Goal: Find specific page/section: Find specific page/section

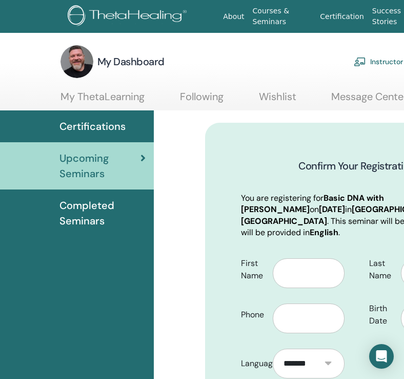
click at [108, 158] on span "Upcoming Seminars" at bounding box center [100, 165] width 81 height 31
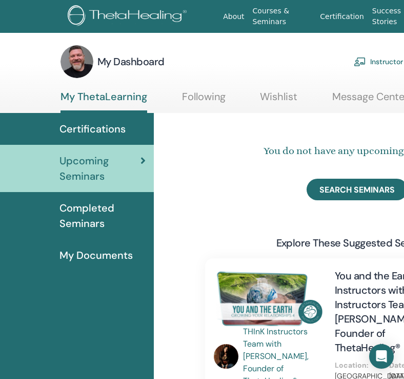
click at [122, 65] on h3 "My Dashboard" at bounding box center [130, 61] width 67 height 14
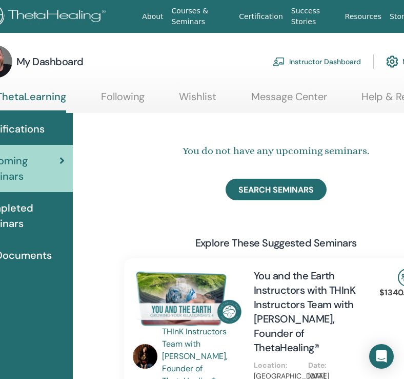
scroll to position [0, 158]
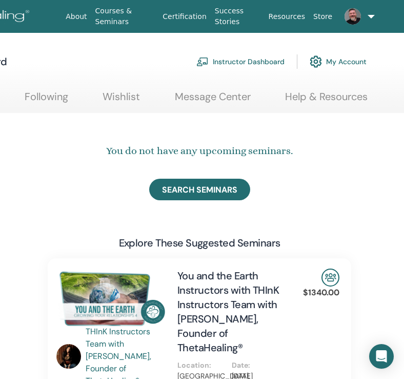
click at [245, 60] on link "Instructor Dashboard" at bounding box center [241, 61] width 88 height 23
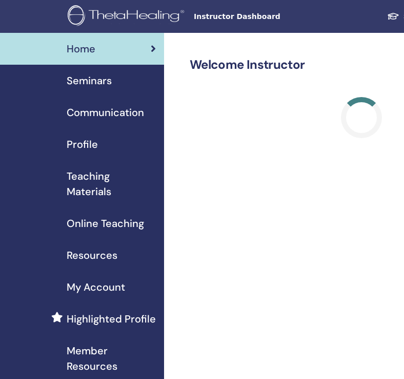
click at [92, 86] on span "Seminars" at bounding box center [89, 80] width 45 height 15
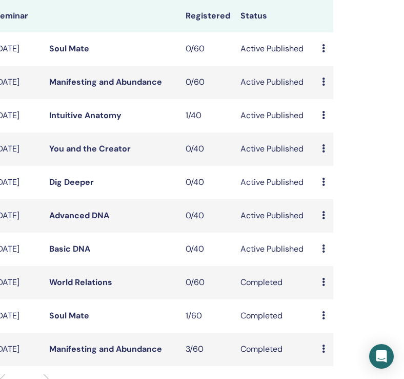
scroll to position [148, 201]
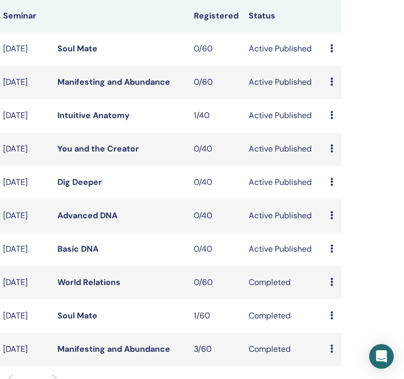
scroll to position [148, 198]
